Goal: Task Accomplishment & Management: Manage account settings

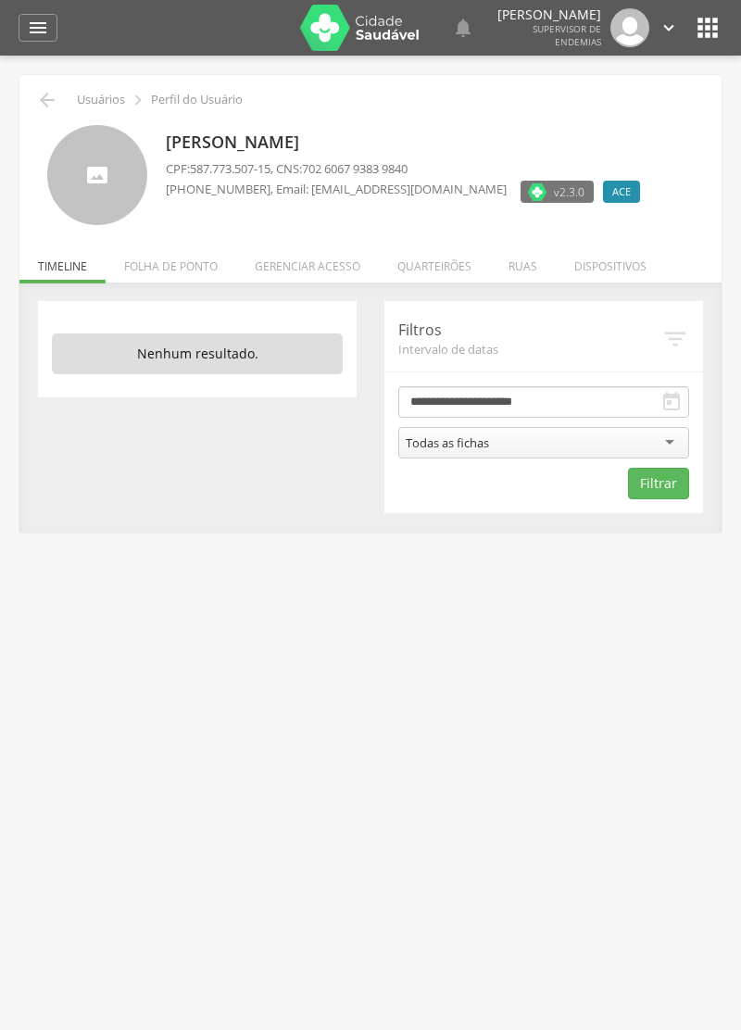
click at [454, 274] on li "Quarteirões" at bounding box center [434, 262] width 111 height 44
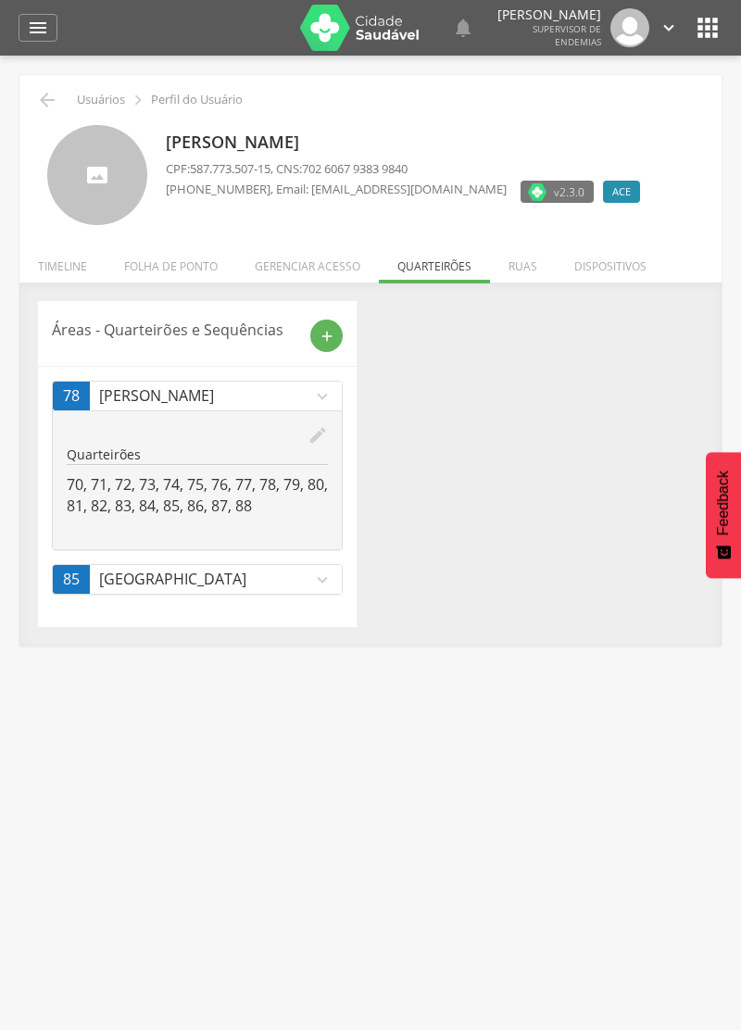
click at [310, 430] on icon "edit" at bounding box center [318, 435] width 20 height 20
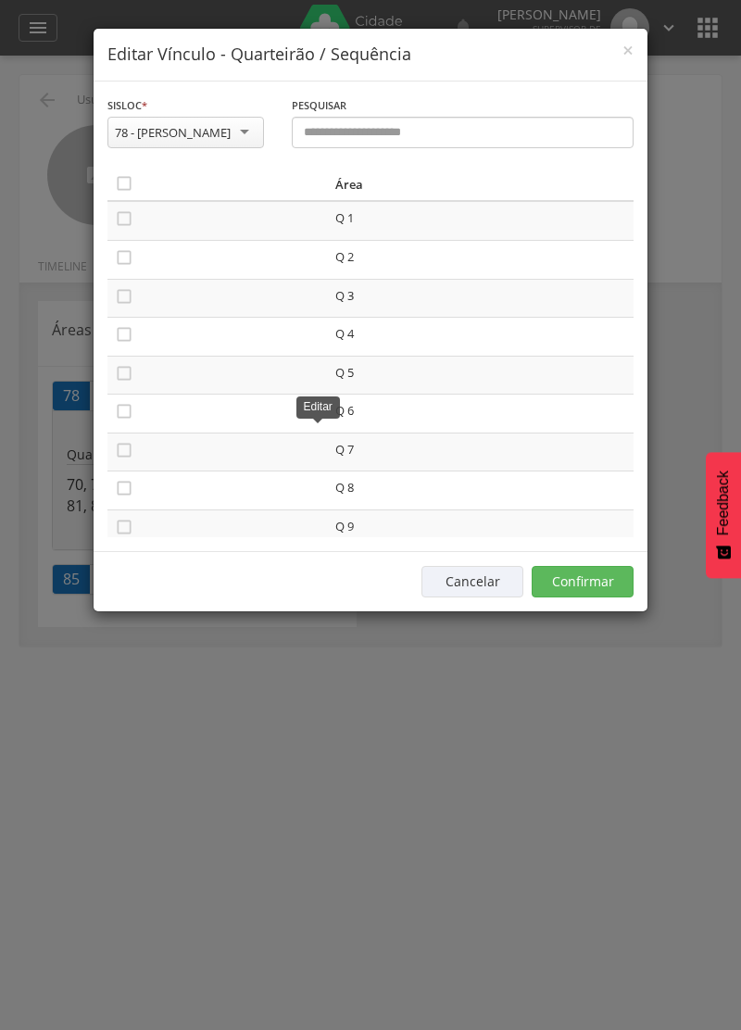
click at [119, 183] on icon "" at bounding box center [124, 183] width 19 height 19
click at [120, 183] on icon "" at bounding box center [124, 183] width 19 height 19
click at [615, 567] on button "Confirmar" at bounding box center [583, 582] width 102 height 32
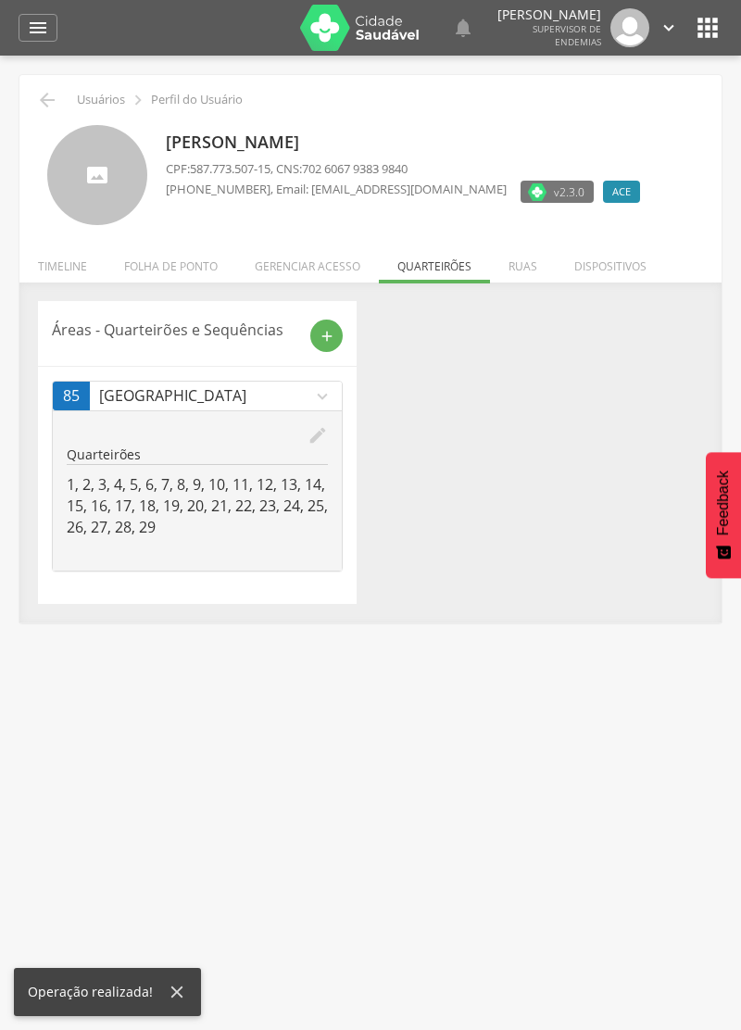
click at [335, 325] on div "add" at bounding box center [326, 336] width 32 height 32
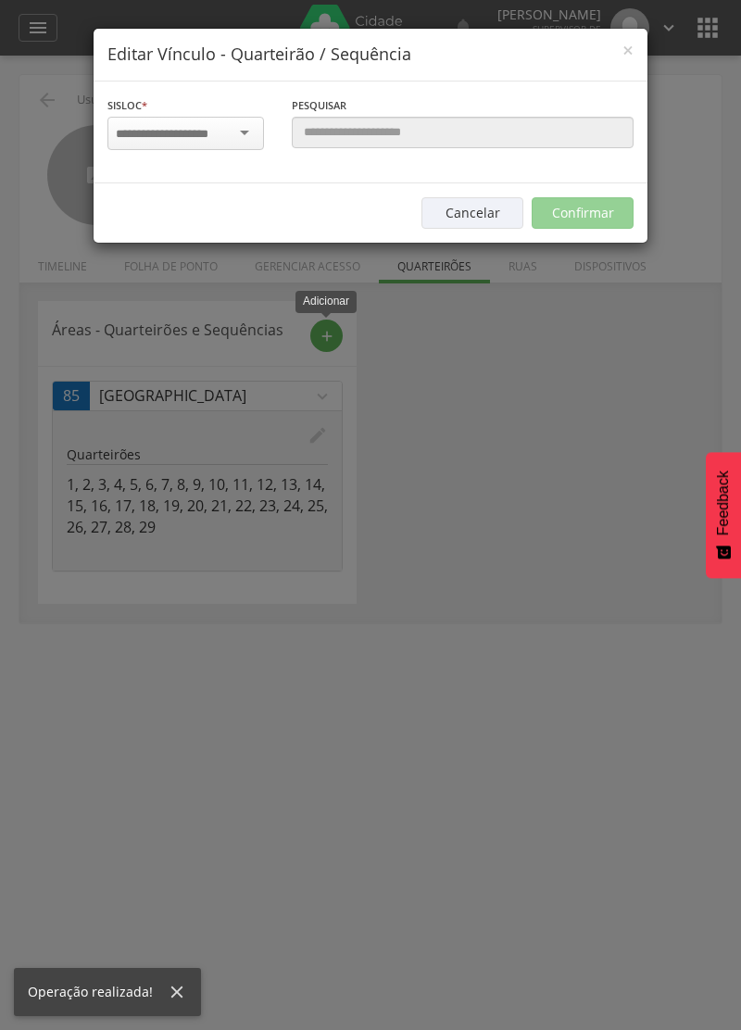
click at [175, 133] on input "select-one" at bounding box center [174, 134] width 117 height 17
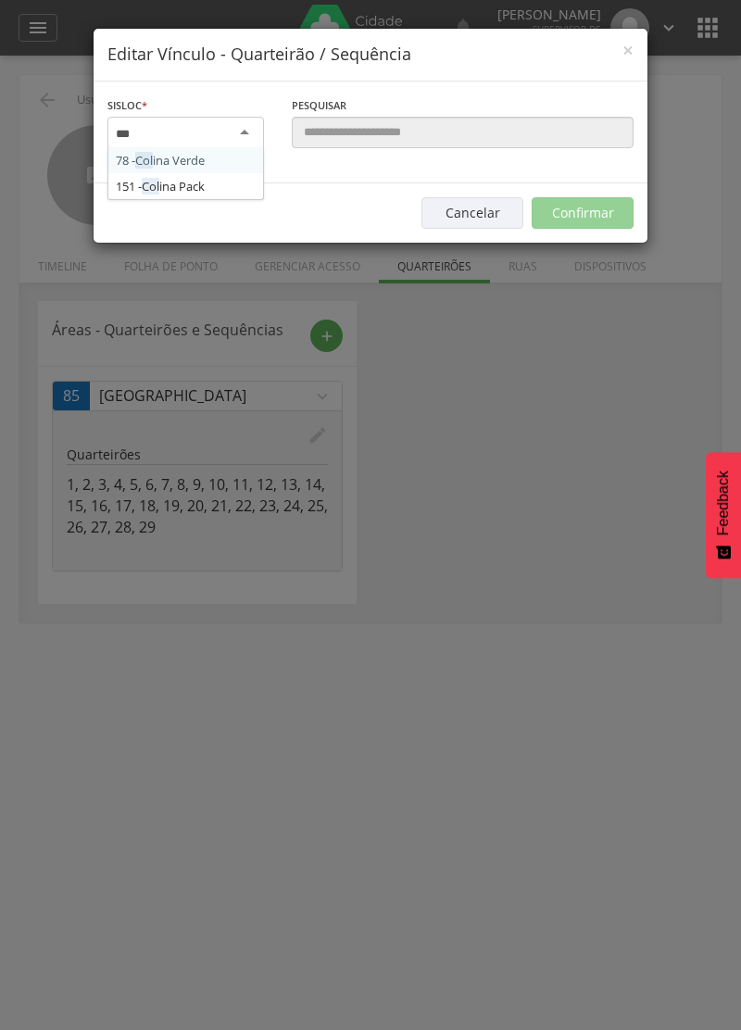
type input "****"
click at [181, 167] on div "Sisloc * 78 - Coli na Verde 151 - Coli na Pack [GEOGRAPHIC_DATA] a localidade" at bounding box center [186, 132] width 184 height 74
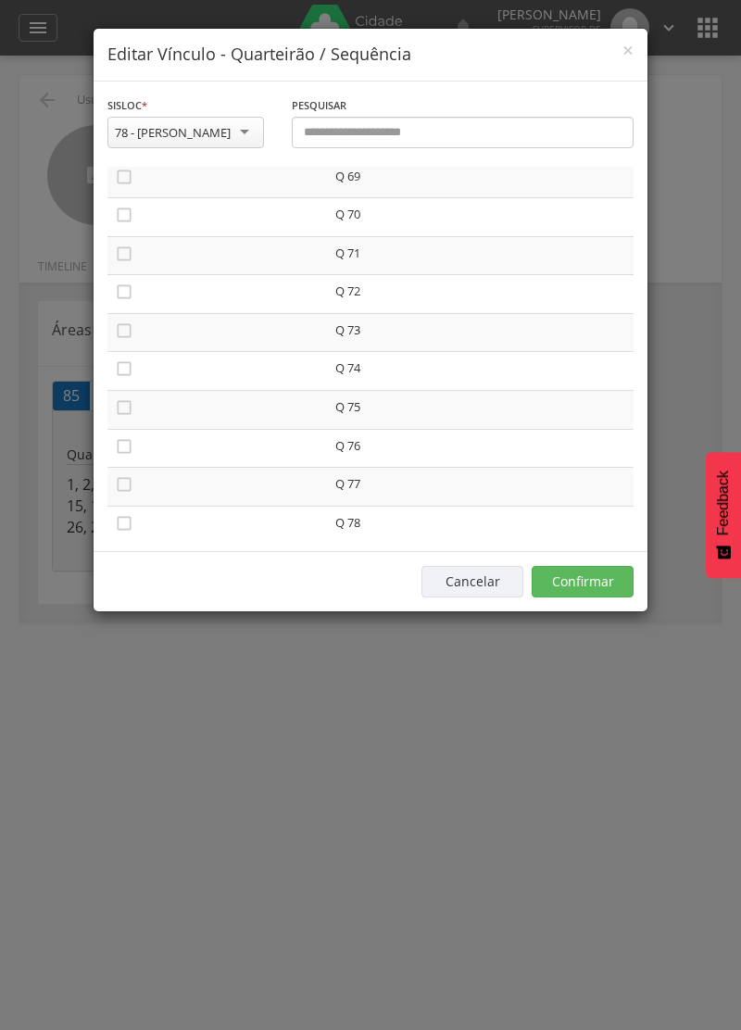
scroll to position [2652, 0]
click at [122, 218] on icon "" at bounding box center [124, 224] width 19 height 19
click at [125, 259] on icon "" at bounding box center [124, 263] width 19 height 19
click at [126, 304] on icon "" at bounding box center [124, 301] width 19 height 19
click at [116, 348] on icon "" at bounding box center [124, 340] width 19 height 19
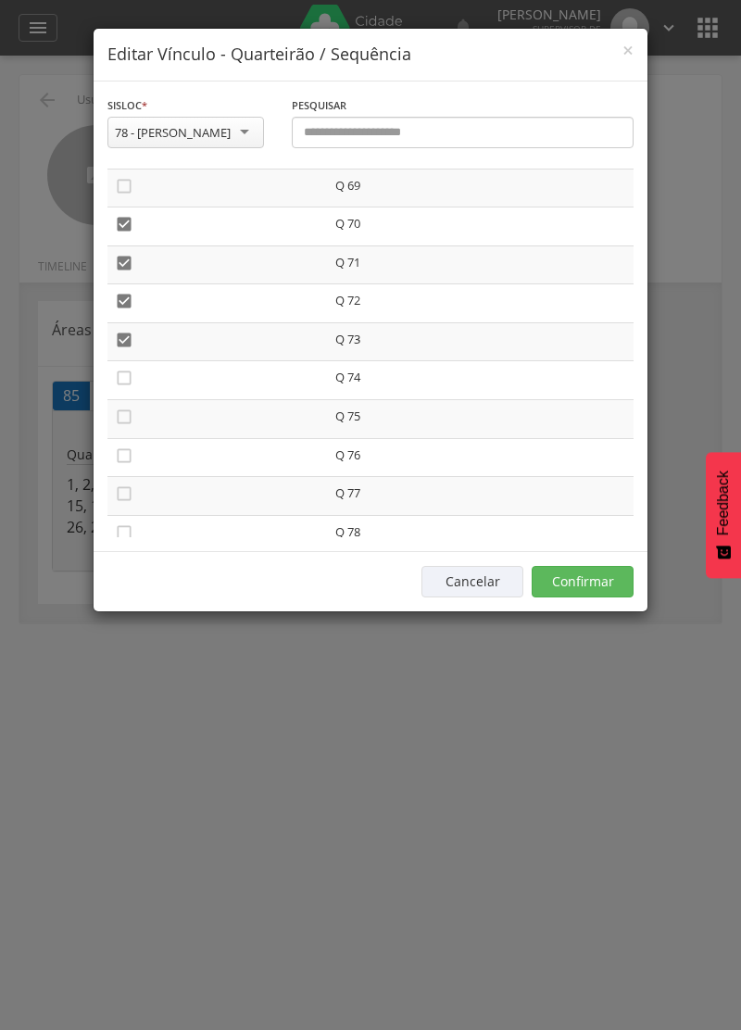
click at [120, 385] on icon "" at bounding box center [124, 378] width 19 height 19
click at [124, 412] on icon "" at bounding box center [124, 417] width 19 height 19
click at [129, 464] on icon "" at bounding box center [124, 456] width 19 height 19
click at [130, 493] on icon "" at bounding box center [124, 494] width 19 height 19
click at [121, 535] on icon "" at bounding box center [124, 533] width 19 height 19
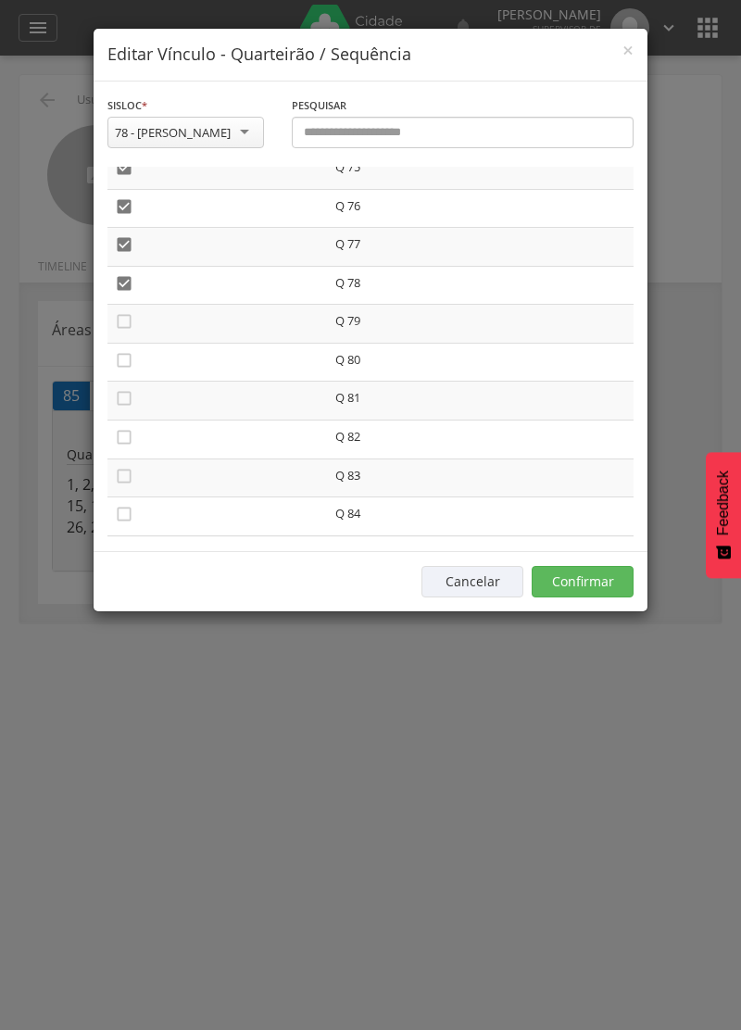
scroll to position [2912, 0]
click at [116, 304] on icon "" at bounding box center [124, 311] width 19 height 19
click at [120, 356] on icon "" at bounding box center [124, 350] width 19 height 19
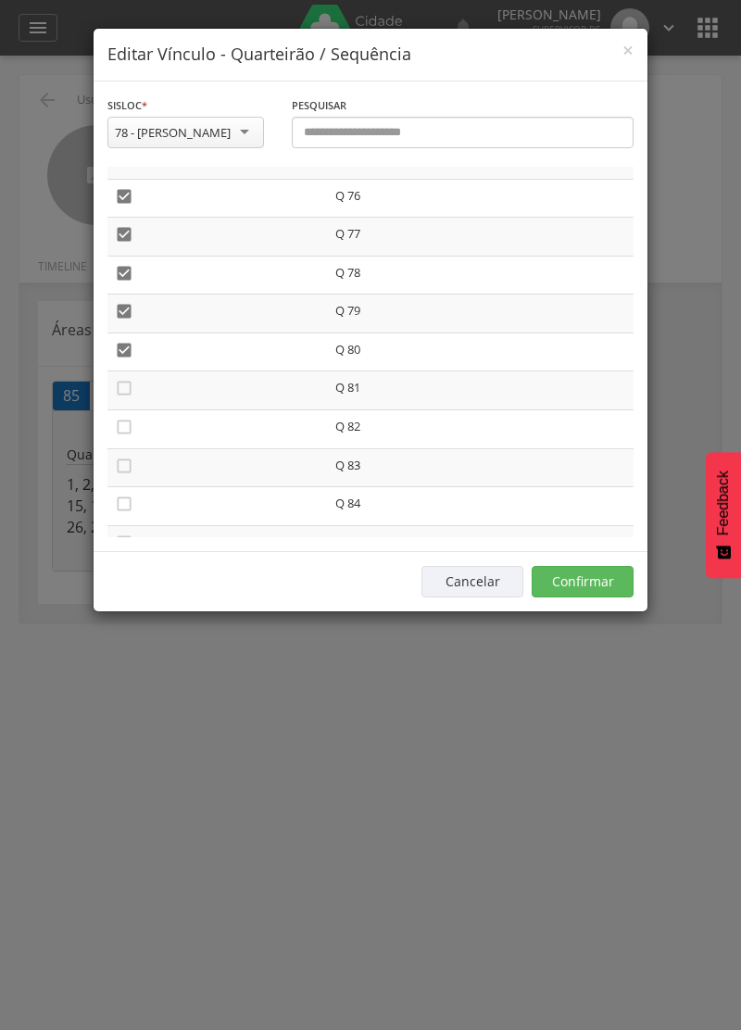
click at [121, 369] on td "" at bounding box center [217, 352] width 221 height 39
click at [121, 426] on icon "" at bounding box center [124, 427] width 19 height 19
click at [127, 384] on icon "" at bounding box center [124, 388] width 19 height 19
click at [117, 466] on icon "" at bounding box center [124, 466] width 19 height 19
click at [131, 509] on icon "" at bounding box center [124, 504] width 19 height 19
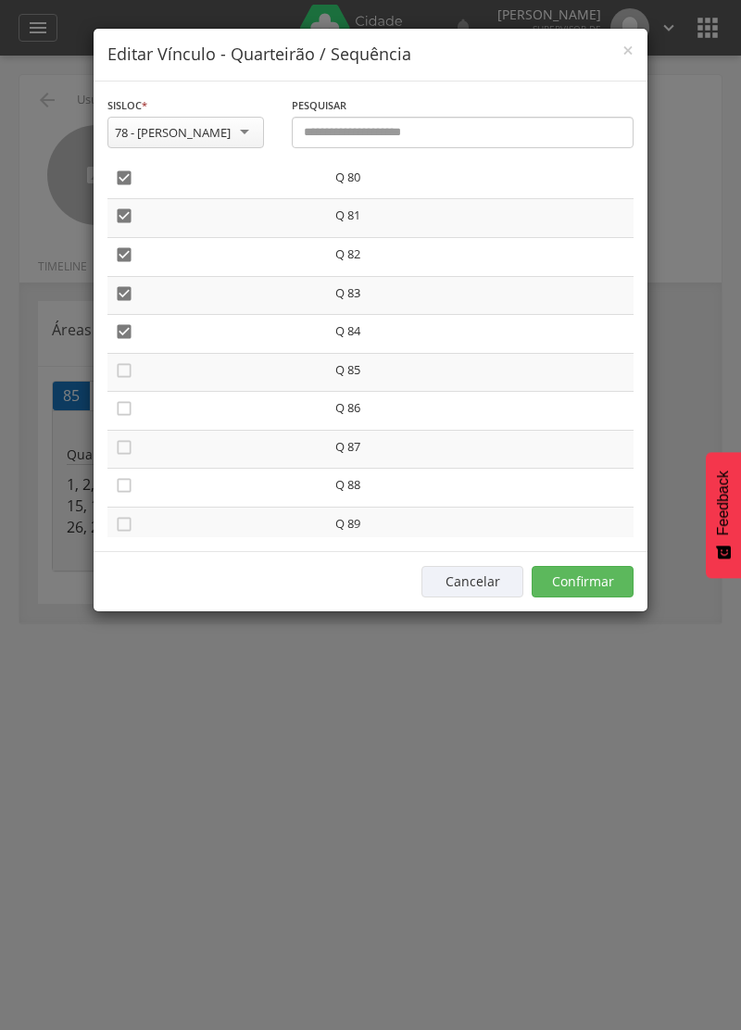
scroll to position [3088, 0]
click at [116, 373] on icon "" at bounding box center [124, 367] width 19 height 19
click at [125, 406] on icon "" at bounding box center [124, 405] width 19 height 19
click at [126, 439] on icon "" at bounding box center [124, 444] width 19 height 19
click at [129, 487] on icon "" at bounding box center [124, 482] width 19 height 19
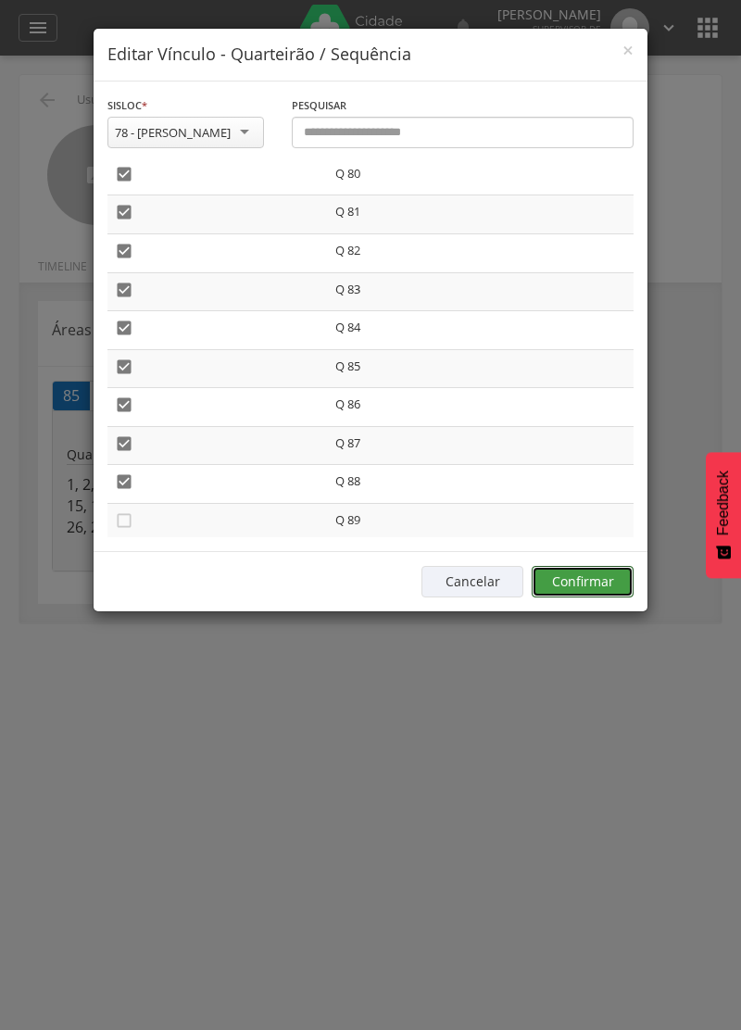
click at [598, 573] on button "Confirmar" at bounding box center [583, 582] width 102 height 32
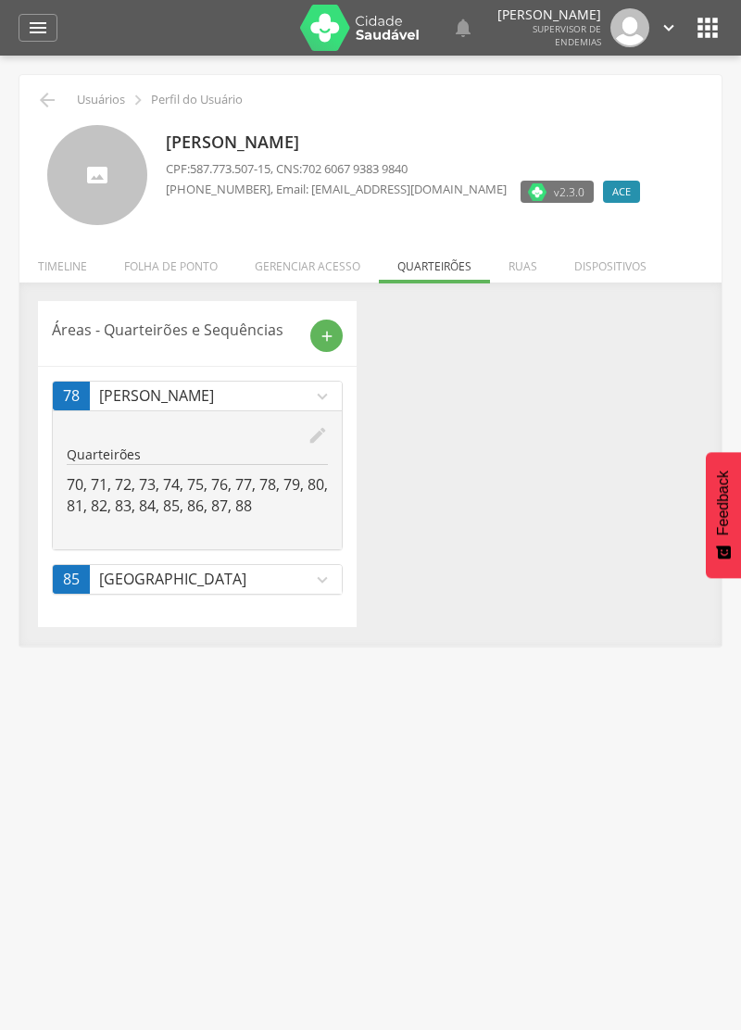
click at [50, 101] on icon "" at bounding box center [47, 100] width 22 height 22
